Goal: Navigation & Orientation: Go to known website

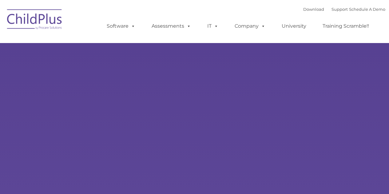
select select "MEDIUM"
click at [52, 15] on img at bounding box center [35, 20] width 62 height 31
select select "MEDIUM"
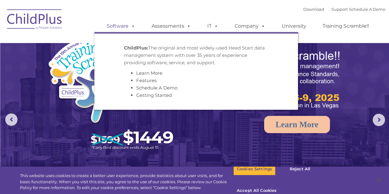
click at [131, 25] on span at bounding box center [132, 26] width 7 height 6
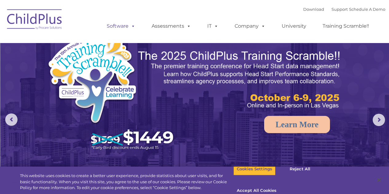
click at [131, 25] on span at bounding box center [132, 26] width 7 height 6
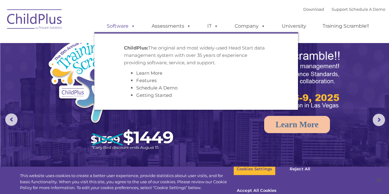
click at [131, 25] on span at bounding box center [132, 26] width 7 height 6
